Goal: Information Seeking & Learning: Find specific page/section

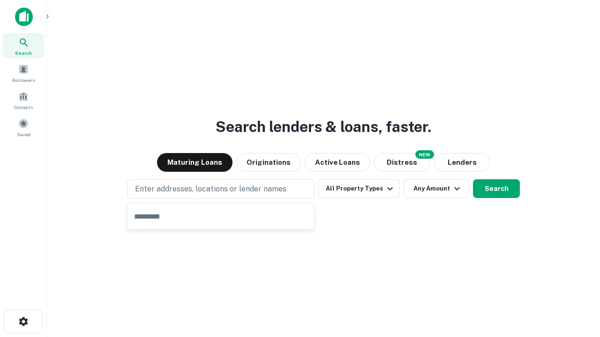
type input "**********"
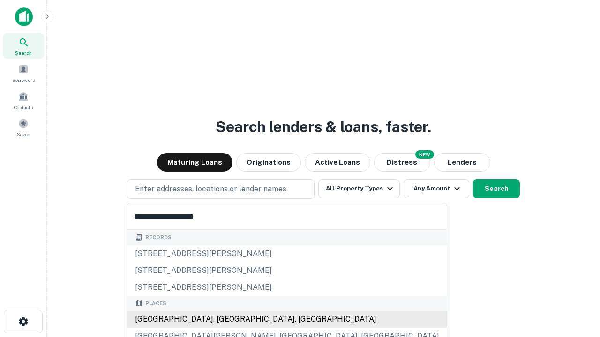
click at [224, 320] on div "Santa Monica, CA, USA" at bounding box center [286, 319] width 319 height 17
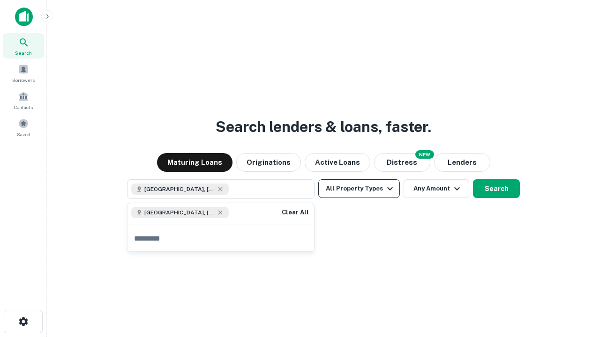
click at [359, 189] on button "All Property Types" at bounding box center [359, 188] width 82 height 19
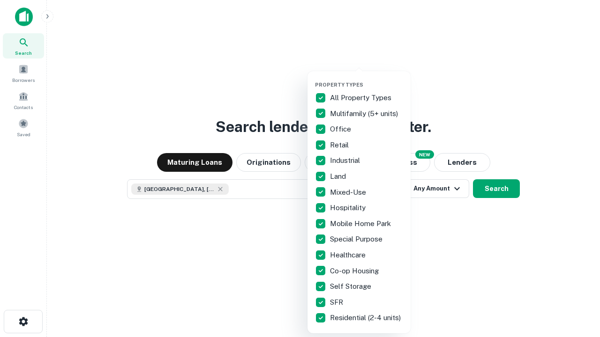
click at [366, 79] on button "button" at bounding box center [366, 79] width 103 height 0
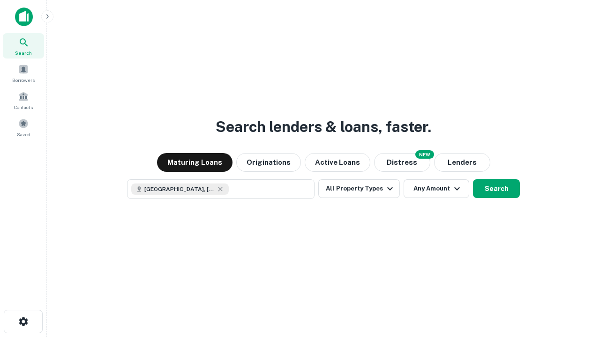
scroll to position [15, 0]
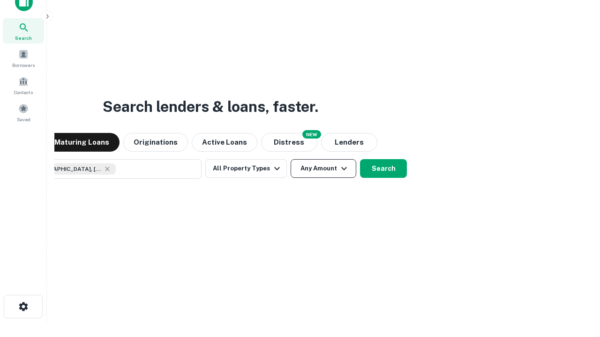
click at [290, 159] on button "Any Amount" at bounding box center [323, 168] width 66 height 19
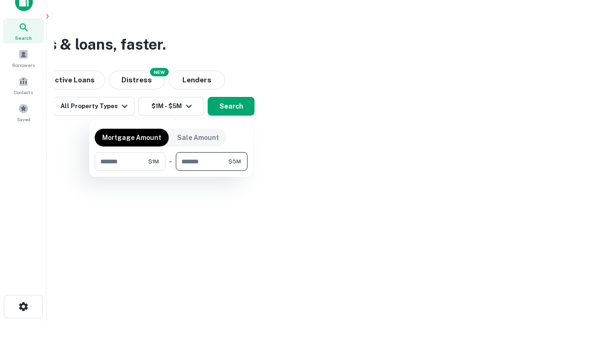
type input "*******"
click at [171, 171] on button "button" at bounding box center [171, 171] width 153 height 0
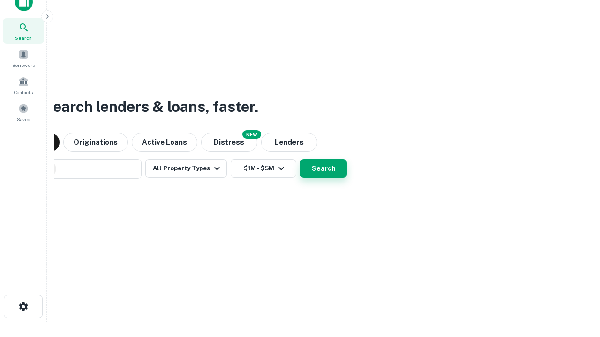
click at [300, 159] on button "Search" at bounding box center [323, 168] width 47 height 19
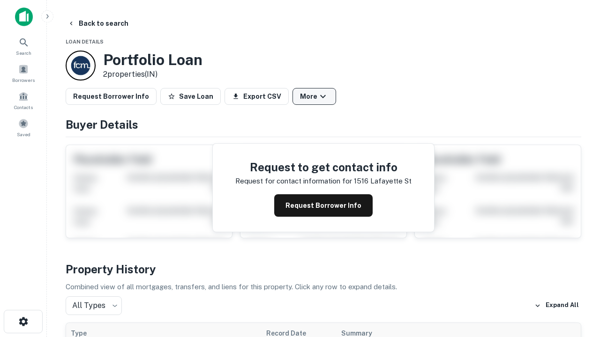
click at [314, 97] on button "More" at bounding box center [314, 96] width 44 height 17
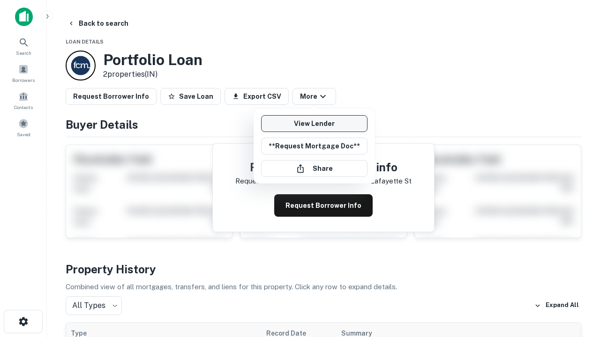
click at [314, 124] on link "View Lender" at bounding box center [314, 123] width 106 height 17
